Goal: Task Accomplishment & Management: Complete application form

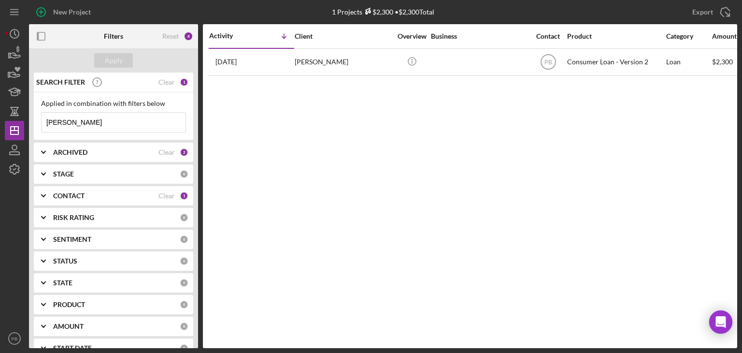
drag, startPoint x: 75, startPoint y: 123, endPoint x: 87, endPoint y: 122, distance: 11.6
click at [0, 120] on div "New Project 1 Projects $2,300 • $2,300 Total Export Icon/Export Filters Reset 4…" at bounding box center [371, 176] width 742 height 353
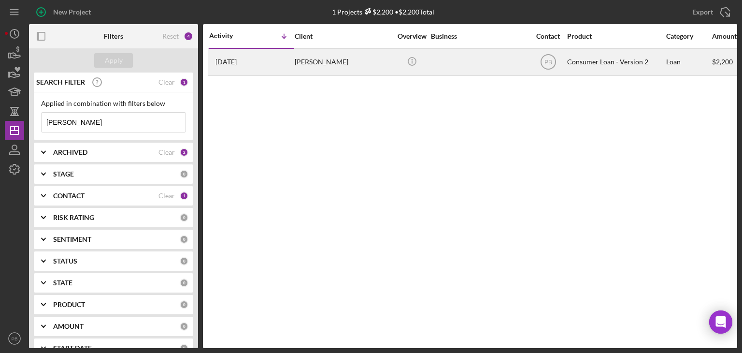
type input "[PERSON_NAME]"
click at [315, 65] on div "[PERSON_NAME]" at bounding box center [343, 62] width 97 height 26
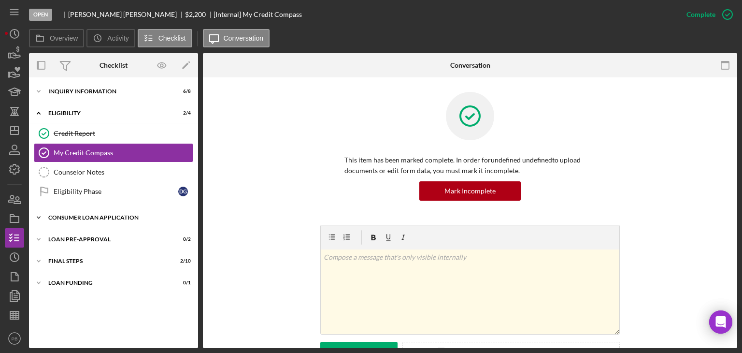
click at [74, 222] on div "Icon/Expander Consumer Loan Application 4 / 8" at bounding box center [113, 217] width 169 height 19
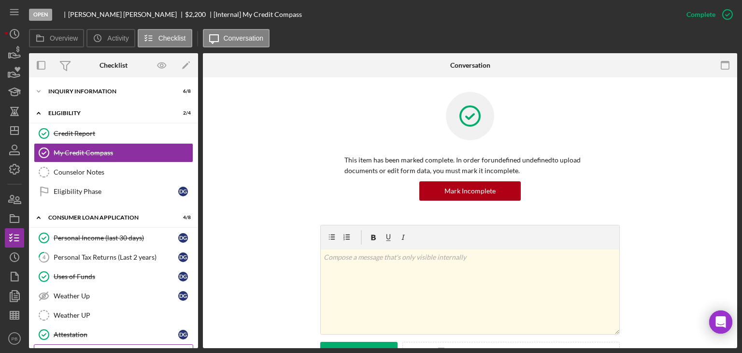
scroll to position [107, 0]
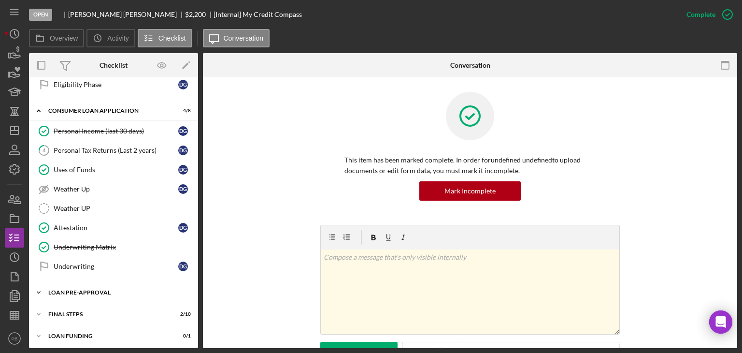
click at [78, 290] on div "Loan Pre-Approval" at bounding box center [117, 292] width 138 height 6
click at [106, 149] on div "Personal Tax Returns (Last 2 years)" at bounding box center [116, 150] width 125 height 8
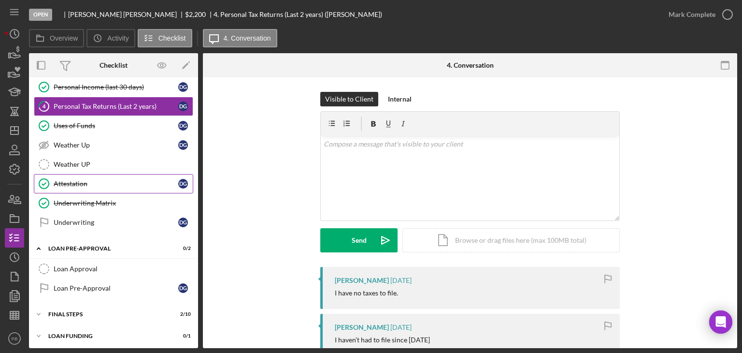
click at [76, 180] on div "Attestation" at bounding box center [116, 184] width 125 height 8
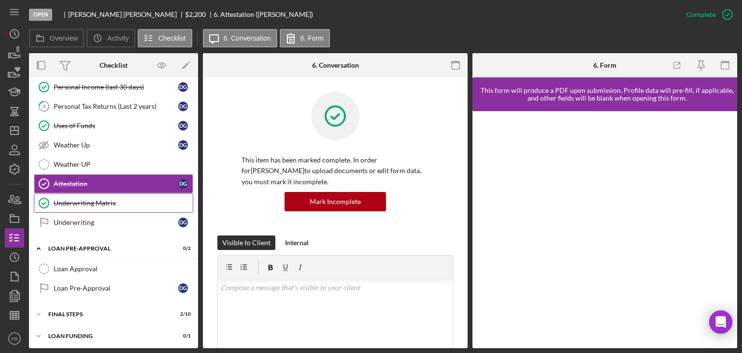
click at [79, 202] on div "Underwriting Matrix" at bounding box center [123, 203] width 139 height 8
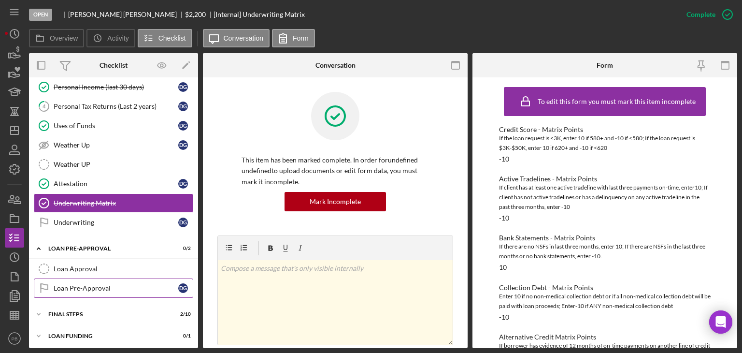
click at [77, 278] on link "Loan Pre-Approval Loan Pre-Approval D G" at bounding box center [113, 287] width 159 height 19
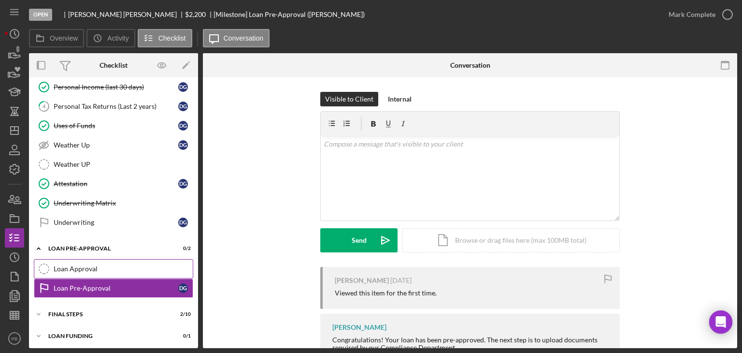
click at [79, 271] on link "Loan Approval Loan Approval" at bounding box center [113, 268] width 159 height 19
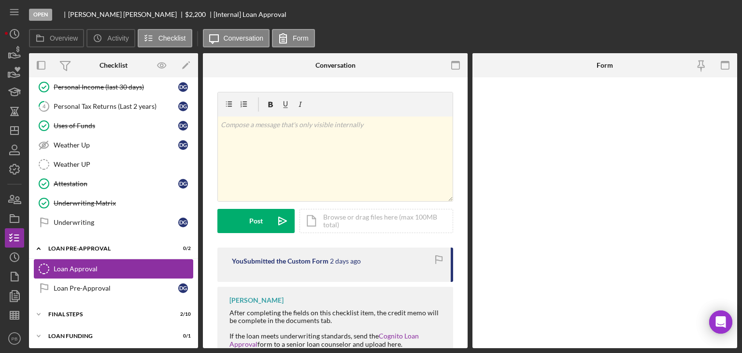
scroll to position [151, 0]
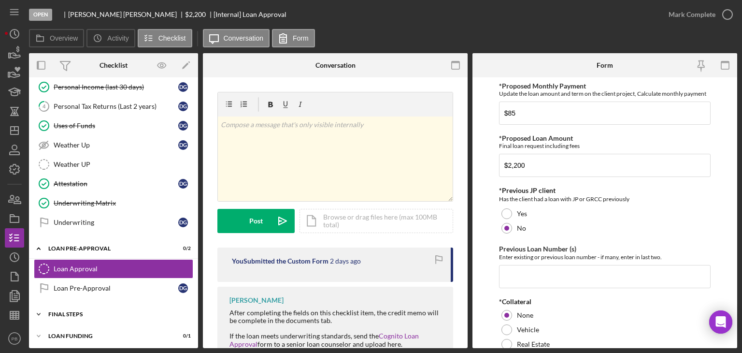
click at [65, 319] on div "Icon/Expander FINAL STEPS 2 / 10" at bounding box center [113, 313] width 169 height 19
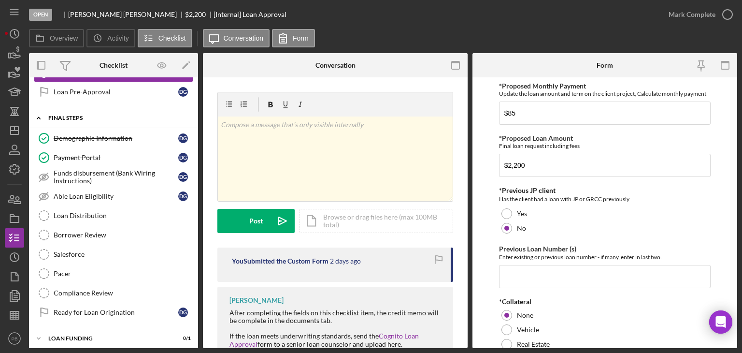
click at [68, 109] on div "Icon/Expander FINAL STEPS 2 / 10" at bounding box center [113, 118] width 169 height 20
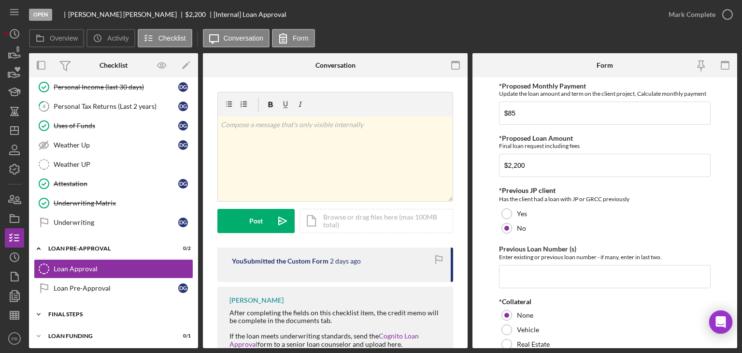
click at [73, 307] on div "Icon/Expander FINAL STEPS 2 / 10" at bounding box center [113, 313] width 169 height 19
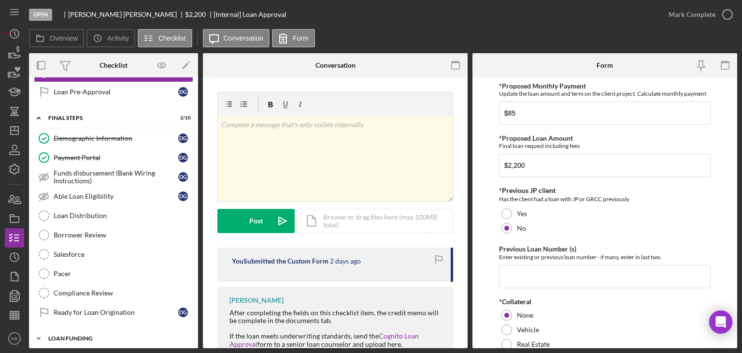
click at [68, 339] on div "Icon/Expander Loan Funding 0 / 1" at bounding box center [113, 338] width 169 height 19
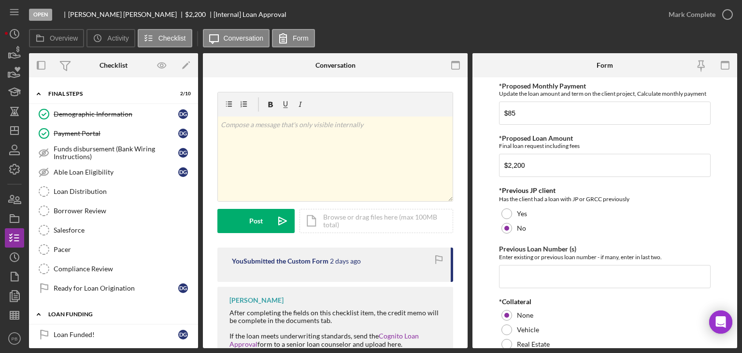
click at [48, 312] on icon "Icon/Expander" at bounding box center [38, 313] width 19 height 19
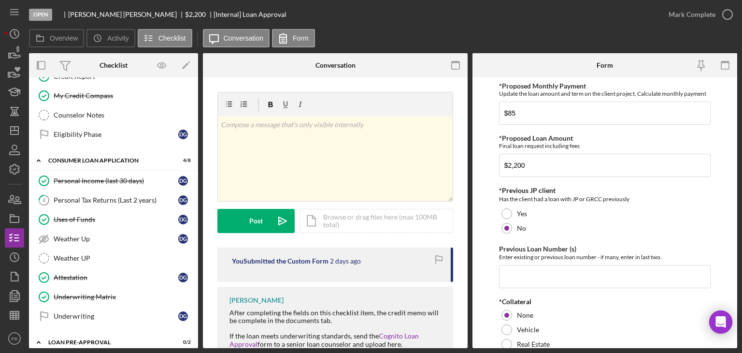
scroll to position [0, 0]
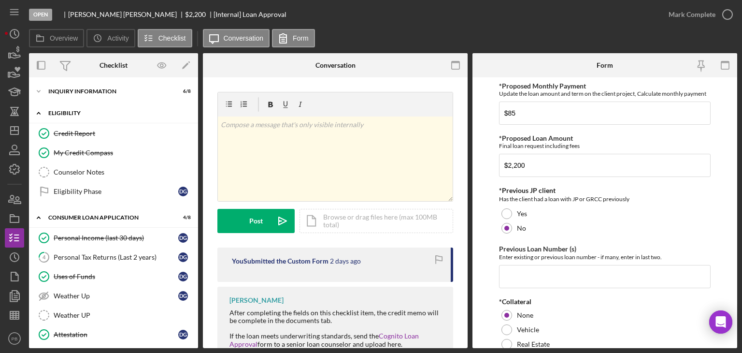
click at [65, 113] on div "Eligibility" at bounding box center [117, 113] width 138 height 6
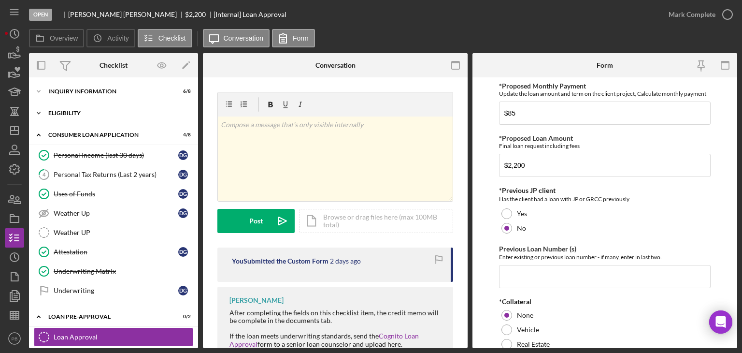
click at [65, 113] on div "Eligibility" at bounding box center [117, 113] width 138 height 6
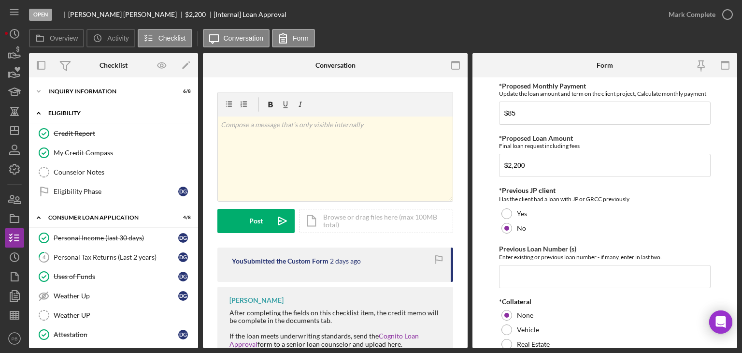
click at [65, 113] on div "Eligibility" at bounding box center [117, 113] width 138 height 6
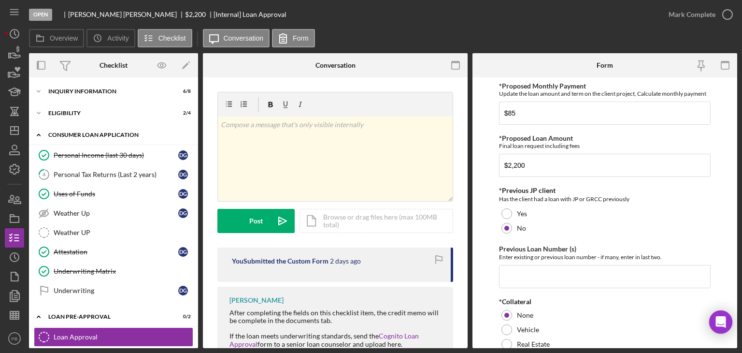
click at [71, 128] on div "Icon/Expander Consumer Loan Application 4 / 8" at bounding box center [113, 135] width 169 height 20
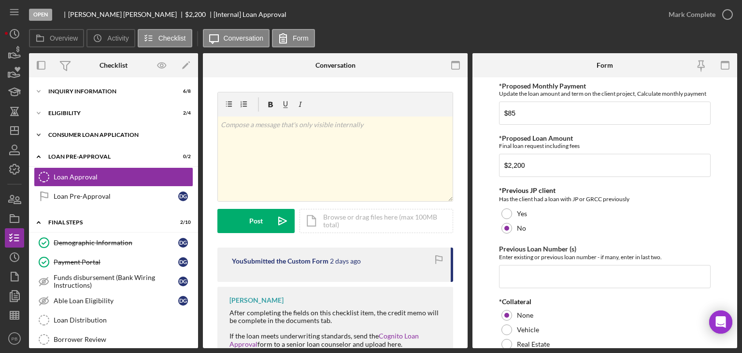
click at [72, 130] on div "Icon/Expander Consumer Loan Application 4 / 8" at bounding box center [113, 134] width 169 height 19
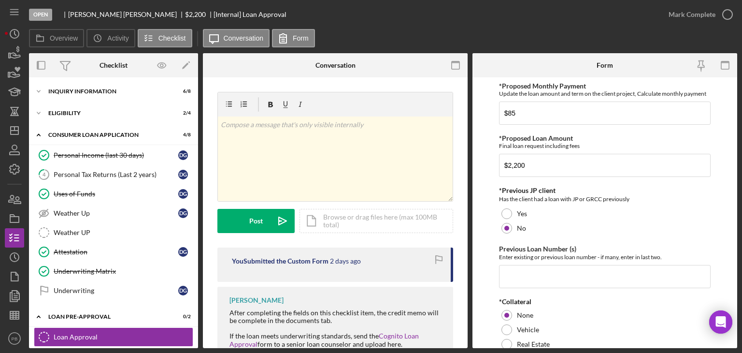
click at [63, 125] on div "Icon/Expander Inquiry Information 6 / 8 Icon/Expander Eligibility 2 / 4 Icon/Ex…" at bounding box center [113, 347] width 169 height 531
click at [63, 117] on div "Icon/Expander Eligibility 2 / 4" at bounding box center [113, 112] width 169 height 19
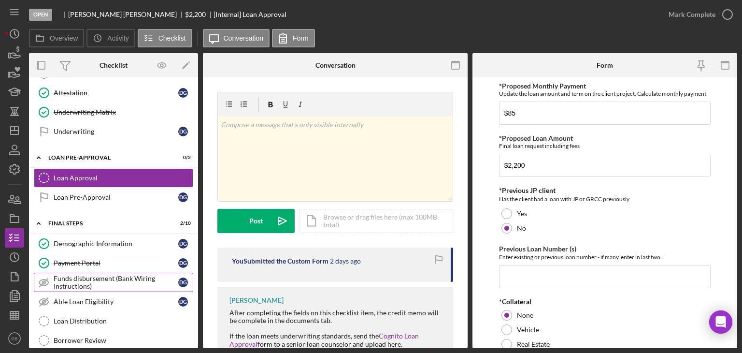
scroll to position [347, 0]
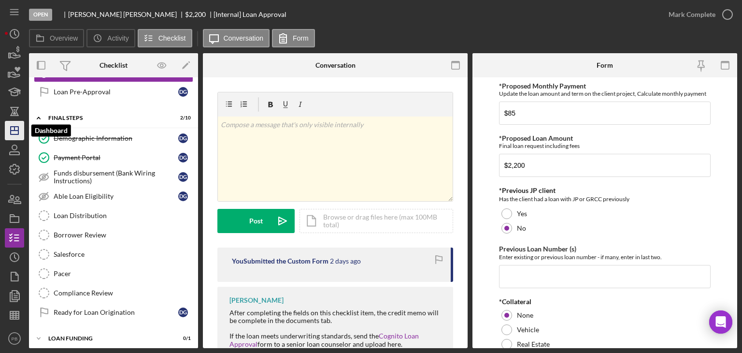
click at [17, 131] on icon "Icon/Dashboard" at bounding box center [14, 130] width 24 height 24
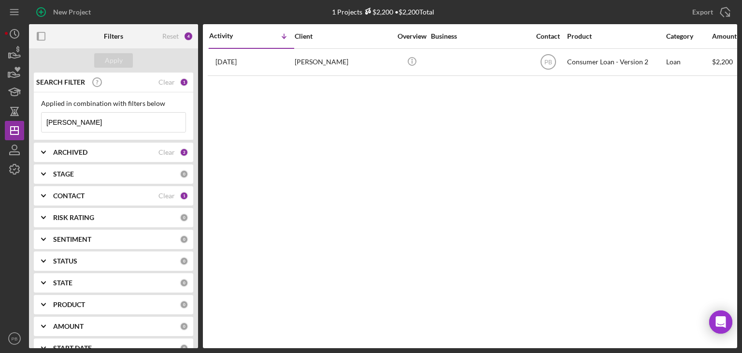
click at [280, 132] on div "Activity Icon/Table Sort Arrow Client Overview Business Contact Product Categor…" at bounding box center [470, 186] width 534 height 324
click at [475, 162] on div "Activity Icon/Table Sort Arrow Client Overview Business Contact Product Categor…" at bounding box center [470, 186] width 534 height 324
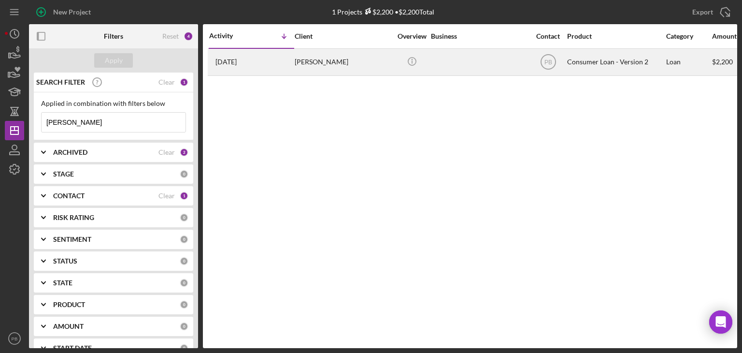
click at [316, 67] on div "[PERSON_NAME]" at bounding box center [343, 62] width 97 height 26
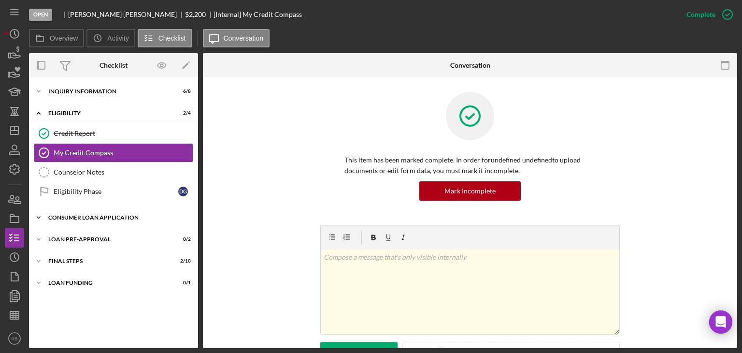
click at [92, 217] on div "Consumer Loan Application" at bounding box center [117, 218] width 138 height 6
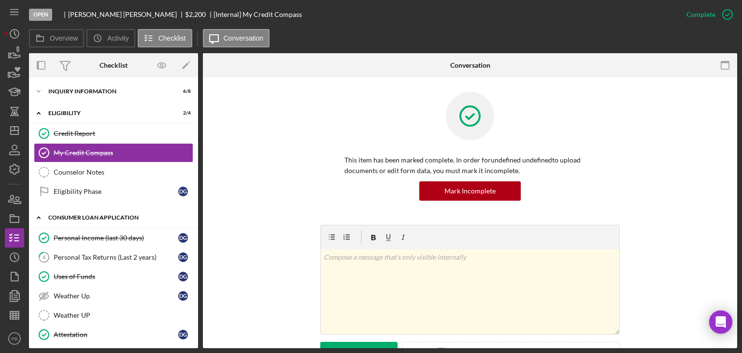
scroll to position [107, 0]
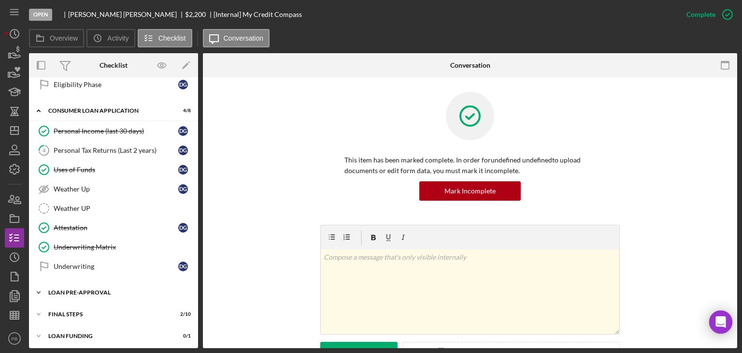
click at [87, 285] on div "Icon/Expander Loan Pre-Approval 0 / 2" at bounding box center [113, 292] width 169 height 19
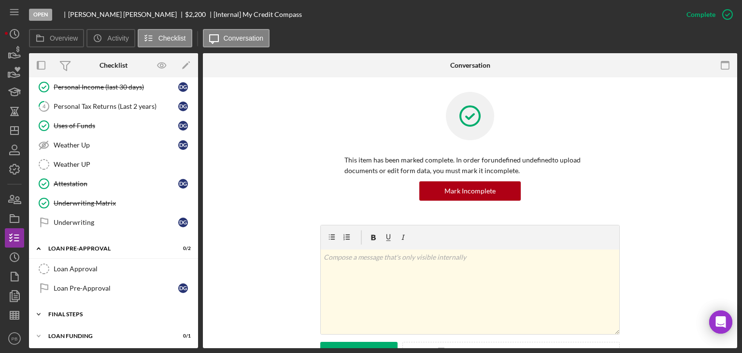
click at [73, 311] on div "FINAL STEPS" at bounding box center [117, 314] width 138 height 6
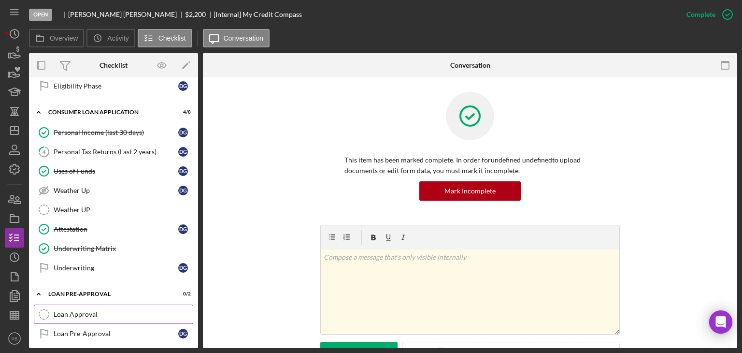
scroll to position [57, 0]
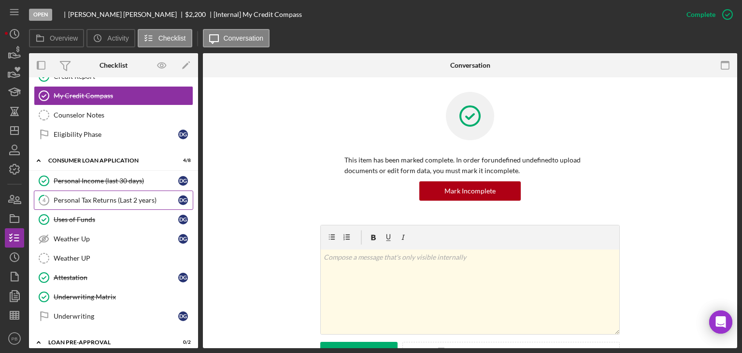
click at [110, 196] on div "Personal Tax Returns (Last 2 years)" at bounding box center [116, 200] width 125 height 8
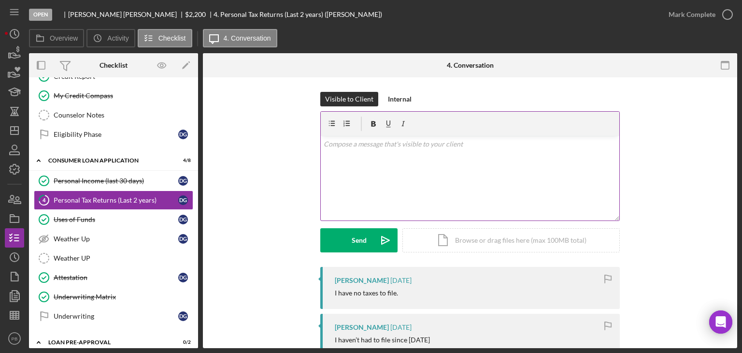
click at [398, 172] on div "v Color teal Color pink Remove color Add row above Add row below Add column bef…" at bounding box center [470, 178] width 299 height 85
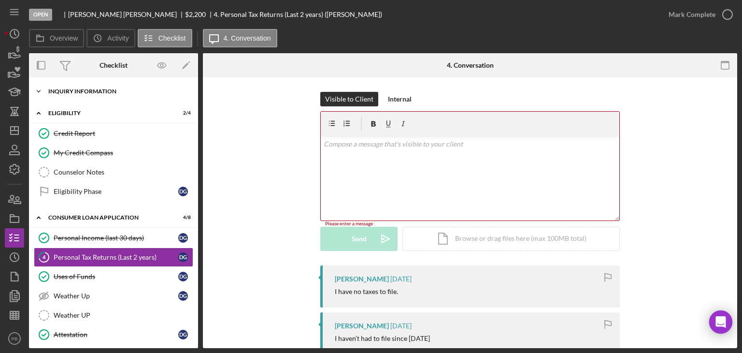
click at [80, 97] on div "Icon/Expander Inquiry Information 6 / 8" at bounding box center [113, 91] width 169 height 19
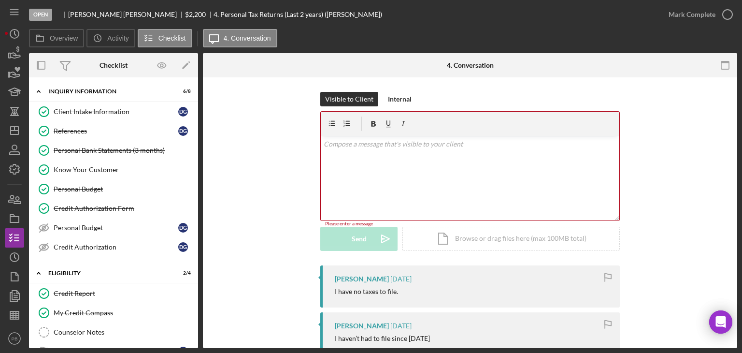
click at [342, 173] on div "v Color teal Color pink Remove color Add row above Add row below Add column bef…" at bounding box center [470, 178] width 299 height 85
drag, startPoint x: 256, startPoint y: 178, endPoint x: 256, endPoint y: 183, distance: 4.9
click at [256, 183] on div "Visible to Client Internal v Color teal Color pink Remove color Add row above A…" at bounding box center [469, 178] width 505 height 173
click at [336, 144] on p at bounding box center [470, 144] width 293 height 11
click at [282, 156] on div "Visible to Client Internal v Color teal Color pink Remove color Add row above A…" at bounding box center [469, 178] width 505 height 173
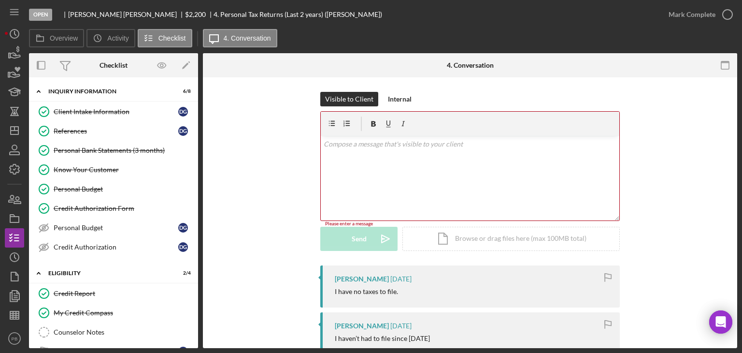
drag, startPoint x: 315, startPoint y: 144, endPoint x: 331, endPoint y: 145, distance: 15.5
click at [323, 145] on div "Visible to Client Internal v Color teal Color pink Remove color Add row above A…" at bounding box center [469, 178] width 505 height 173
click at [337, 145] on p at bounding box center [470, 144] width 293 height 11
drag, startPoint x: 296, startPoint y: 147, endPoint x: 741, endPoint y: 199, distance: 448.1
click at [742, 196] on html "Open [PERSON_NAME] $2,200 $2,200 4. Personal Tax Returns (Last 2 years) ([PERSO…" at bounding box center [371, 176] width 742 height 353
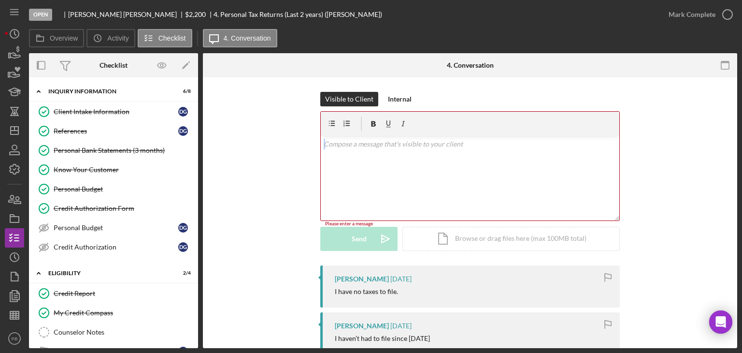
click at [706, 208] on div "Visible to Client Internal v Color teal Color pink Remove color Add row above A…" at bounding box center [469, 178] width 505 height 173
click at [675, 207] on div "Visible to Client Internal v Color teal Color pink Remove color Add row above A…" at bounding box center [469, 178] width 505 height 173
click at [325, 144] on p at bounding box center [470, 144] width 293 height 11
drag, startPoint x: 325, startPoint y: 144, endPoint x: 544, endPoint y: 159, distance: 219.4
click at [543, 160] on div "v Color teal Color pink Remove color Add row above Add row below Add column bef…" at bounding box center [470, 178] width 299 height 85
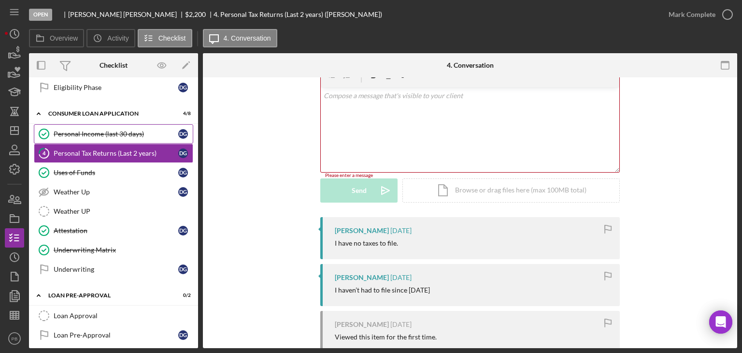
scroll to position [216, 0]
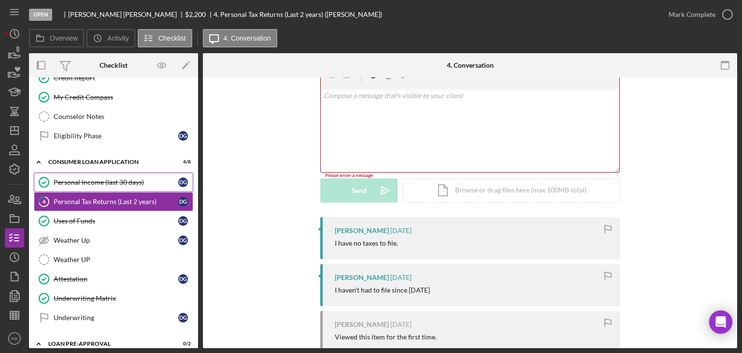
click at [92, 178] on div "Personal Income (last 30 days)" at bounding box center [116, 182] width 125 height 8
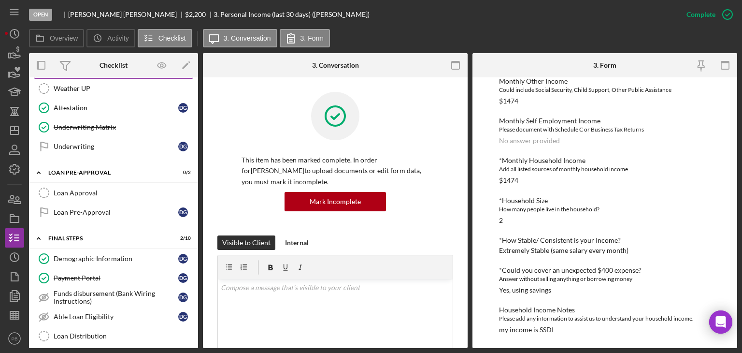
scroll to position [242, 0]
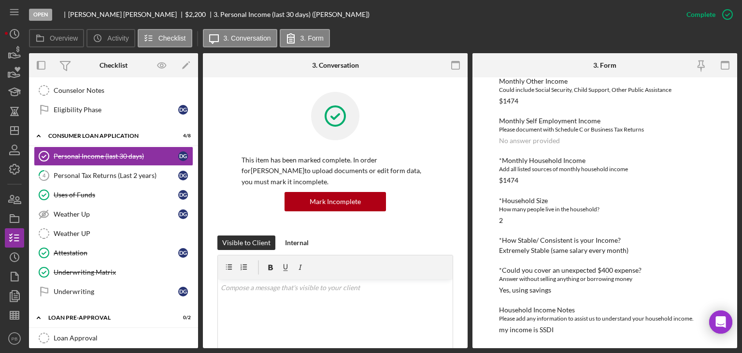
drag, startPoint x: 97, startPoint y: 174, endPoint x: 259, endPoint y: 157, distance: 163.3
click at [97, 174] on div "Personal Tax Returns (Last 2 years)" at bounding box center [116, 176] width 125 height 8
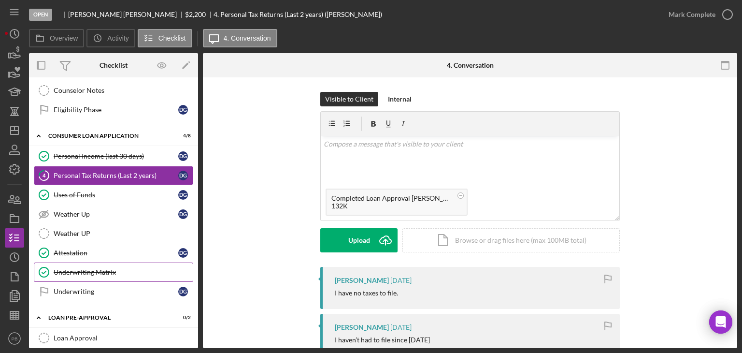
click at [82, 273] on link "Underwriting Matrix Underwriting Matrix" at bounding box center [113, 271] width 159 height 19
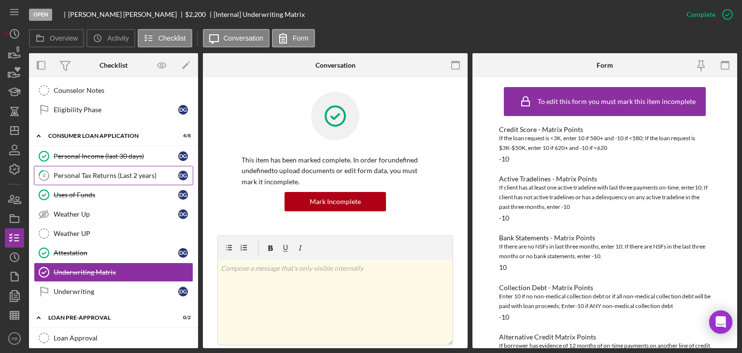
click at [89, 172] on div "Personal Tax Returns (Last 2 years)" at bounding box center [116, 176] width 125 height 8
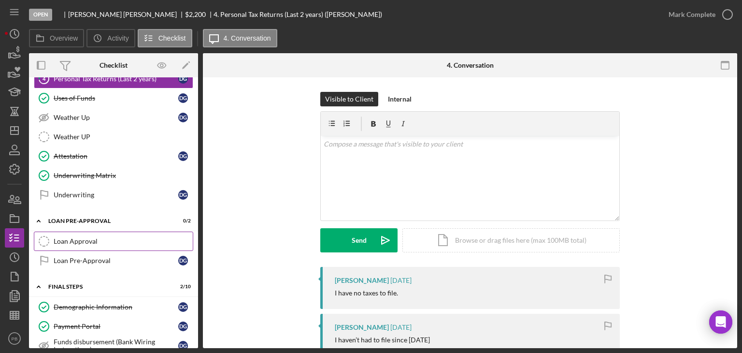
scroll to position [387, 0]
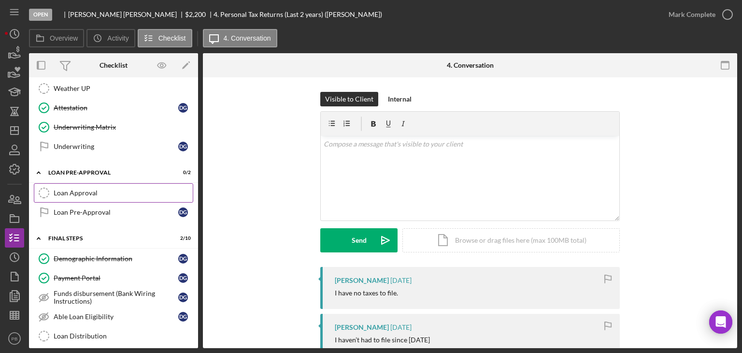
click at [83, 193] on link "Loan Approval Loan Approval" at bounding box center [113, 192] width 159 height 19
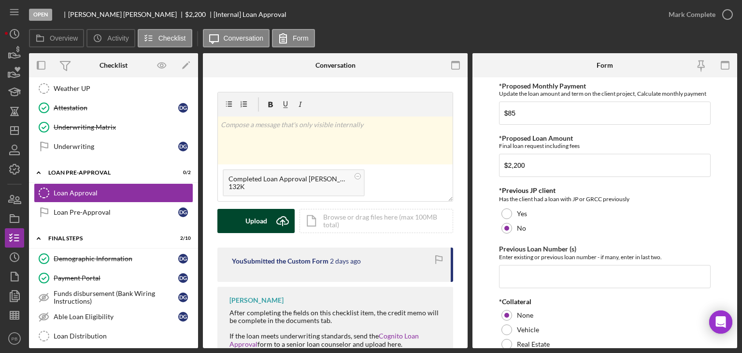
click at [257, 219] on div "Upload" at bounding box center [256, 221] width 22 height 24
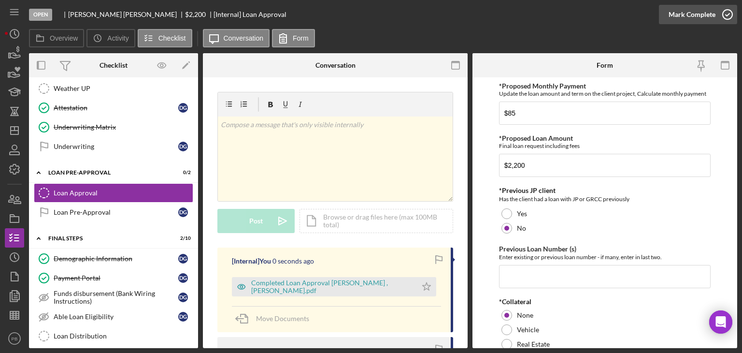
click at [694, 14] on div "Mark Complete" at bounding box center [692, 14] width 47 height 19
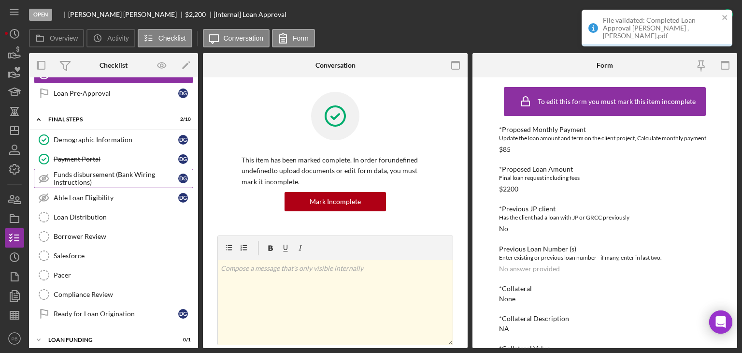
scroll to position [264, 0]
